Goal: Book appointment/travel/reservation

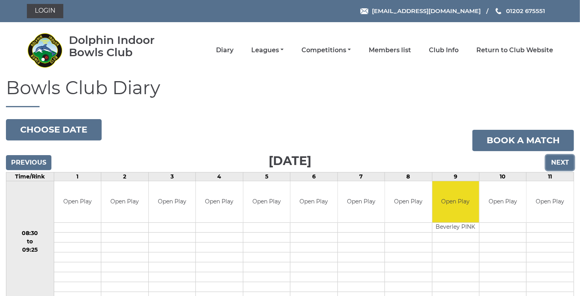
click at [561, 166] on input "Next" at bounding box center [560, 162] width 28 height 15
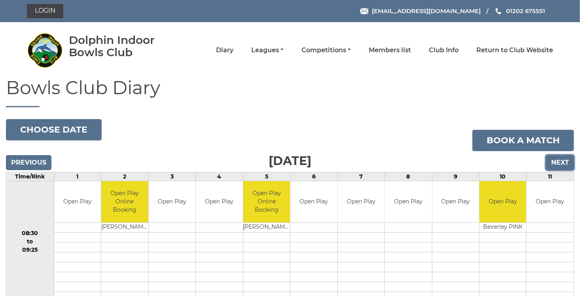
click at [561, 166] on input "Next" at bounding box center [560, 162] width 28 height 15
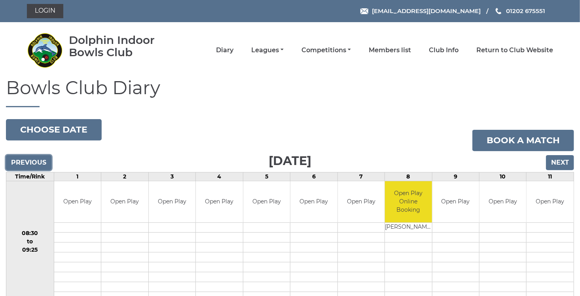
click at [34, 166] on input "Previous" at bounding box center [29, 162] width 46 height 15
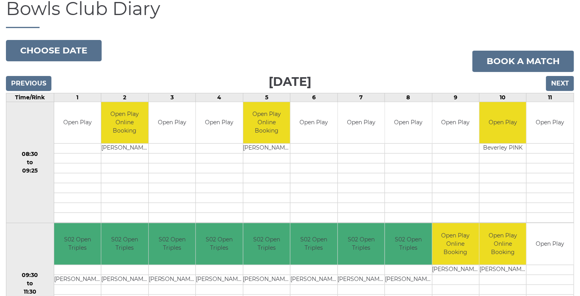
scroll to position [21, 0]
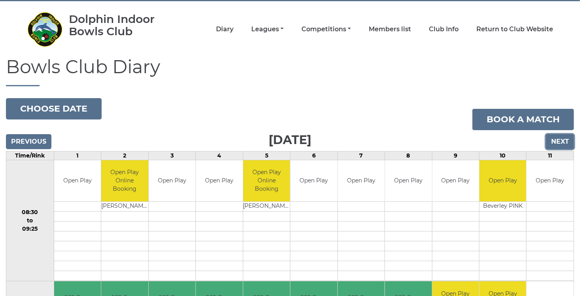
click at [554, 140] on input "Next" at bounding box center [560, 141] width 28 height 15
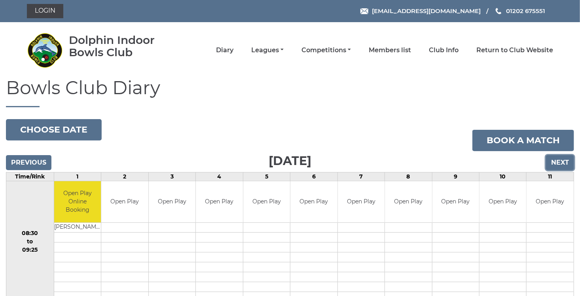
drag, startPoint x: 0, startPoint y: 0, endPoint x: 559, endPoint y: 163, distance: 582.5
click at [559, 163] on input "Next" at bounding box center [560, 162] width 28 height 15
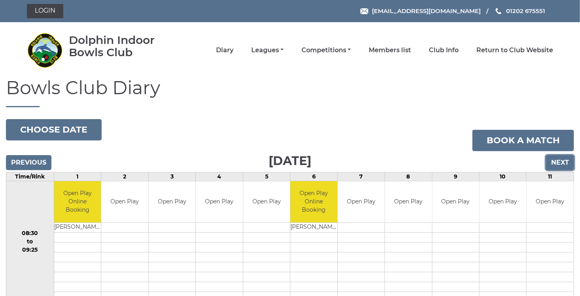
click at [556, 166] on input "Next" at bounding box center [560, 162] width 28 height 15
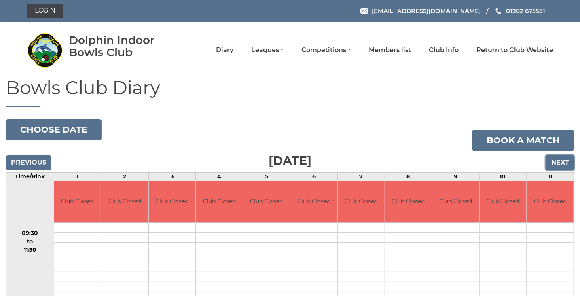
click at [556, 166] on input "Next" at bounding box center [560, 162] width 28 height 15
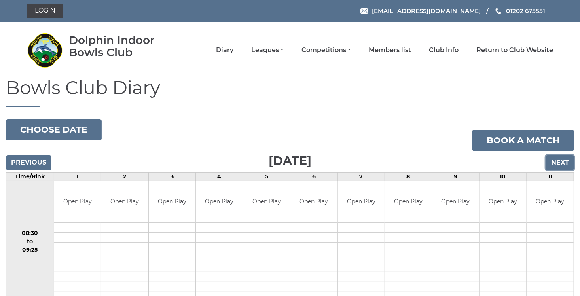
click at [556, 166] on input "Next" at bounding box center [560, 162] width 28 height 15
click at [560, 163] on input "Next" at bounding box center [560, 162] width 28 height 15
click at [566, 162] on input "Next" at bounding box center [560, 162] width 28 height 15
click at [558, 165] on input "Next" at bounding box center [560, 162] width 28 height 15
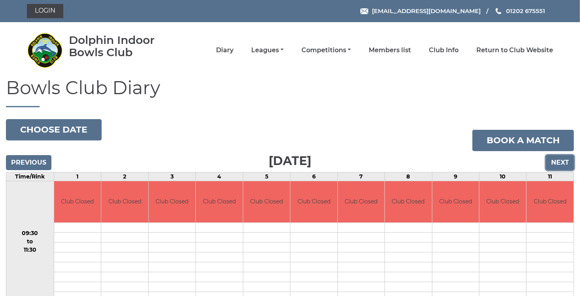
click at [562, 165] on input "Next" at bounding box center [560, 162] width 28 height 15
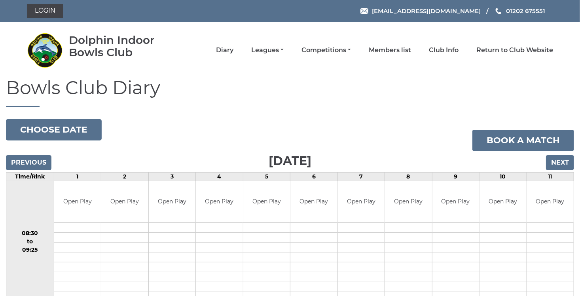
click at [562, 165] on input "Next" at bounding box center [560, 162] width 28 height 15
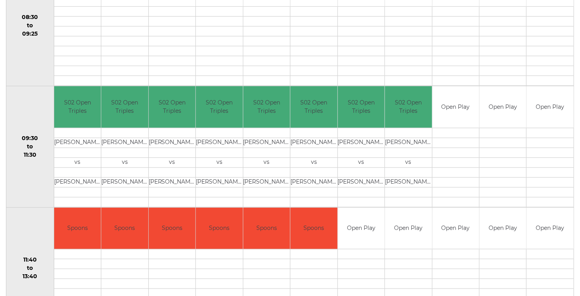
scroll to position [243, 0]
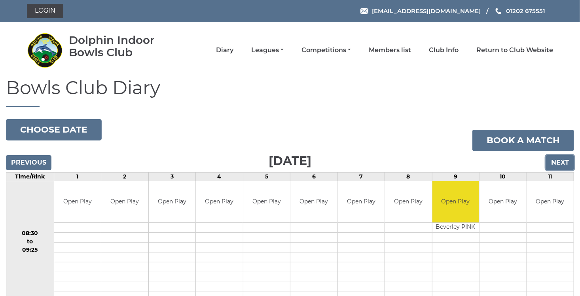
click at [568, 164] on input "Next" at bounding box center [560, 162] width 28 height 15
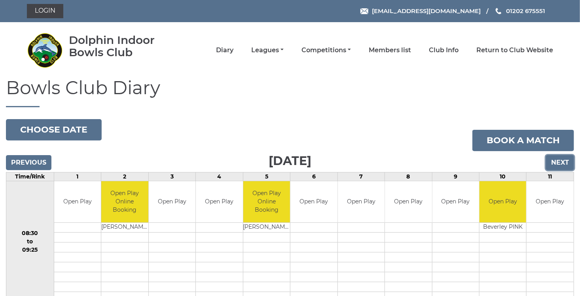
click at [562, 165] on input "Next" at bounding box center [560, 162] width 28 height 15
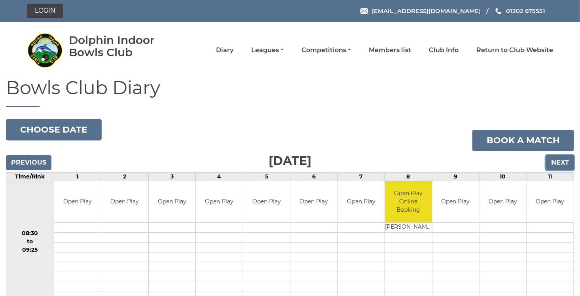
click at [562, 165] on input "Next" at bounding box center [560, 162] width 28 height 15
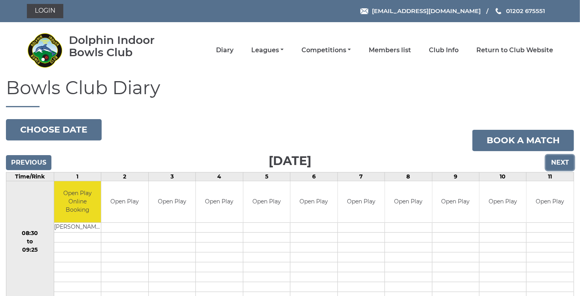
click at [562, 165] on input "Next" at bounding box center [560, 162] width 28 height 15
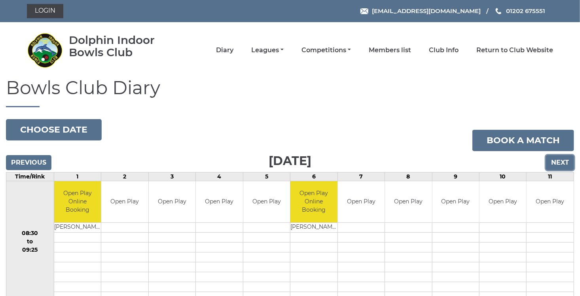
click at [562, 164] on input "Next" at bounding box center [560, 162] width 28 height 15
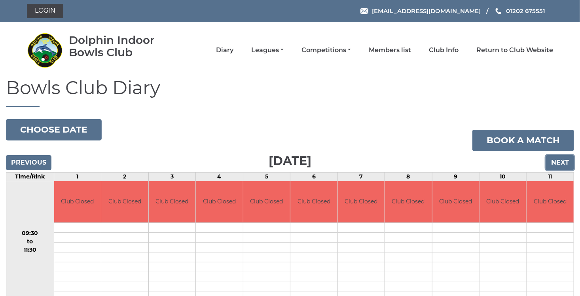
click at [562, 164] on input "Next" at bounding box center [560, 162] width 28 height 15
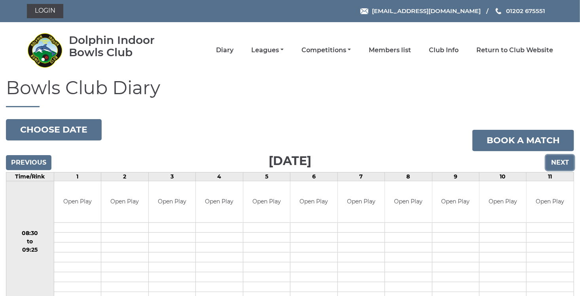
click at [562, 164] on input "Next" at bounding box center [560, 162] width 28 height 15
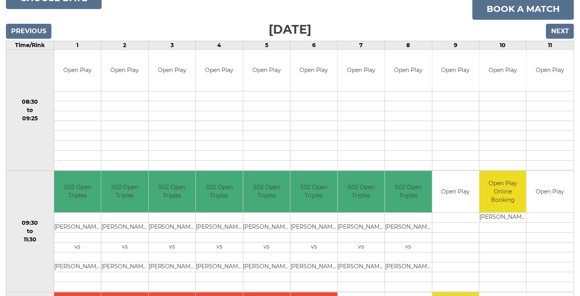
scroll to position [45, 0]
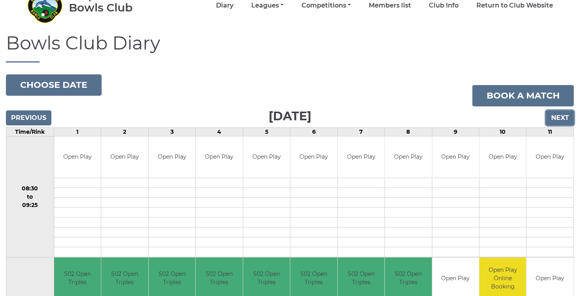
click at [561, 117] on input "Next" at bounding box center [560, 117] width 28 height 15
